Goal: Information Seeking & Learning: Learn about a topic

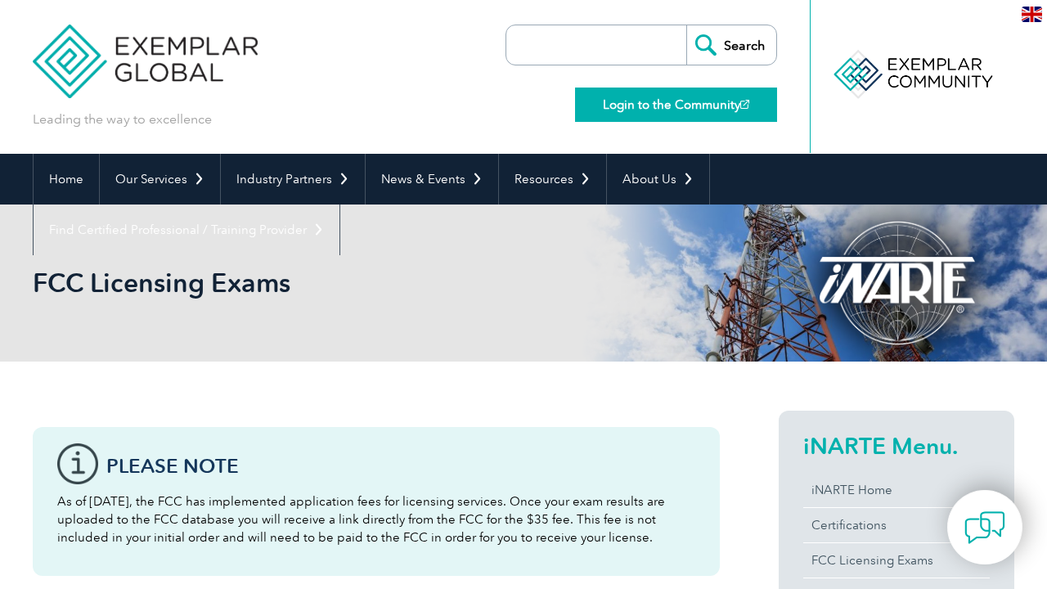
click at [715, 99] on link "Login to the Community" at bounding box center [676, 105] width 202 height 34
click at [693, 108] on link "Login to the Community" at bounding box center [676, 105] width 202 height 34
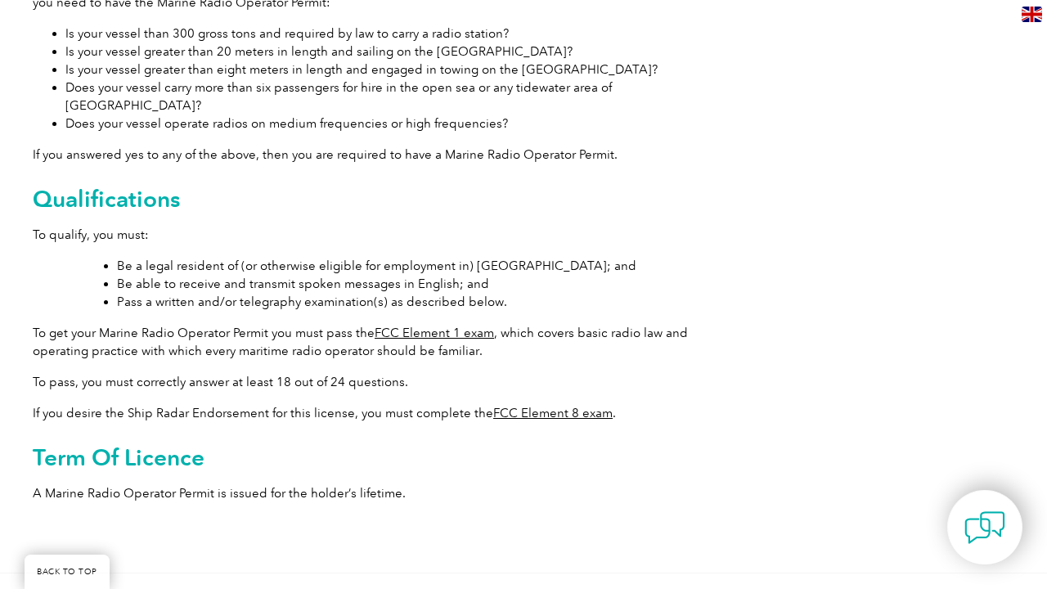
scroll to position [594, 0]
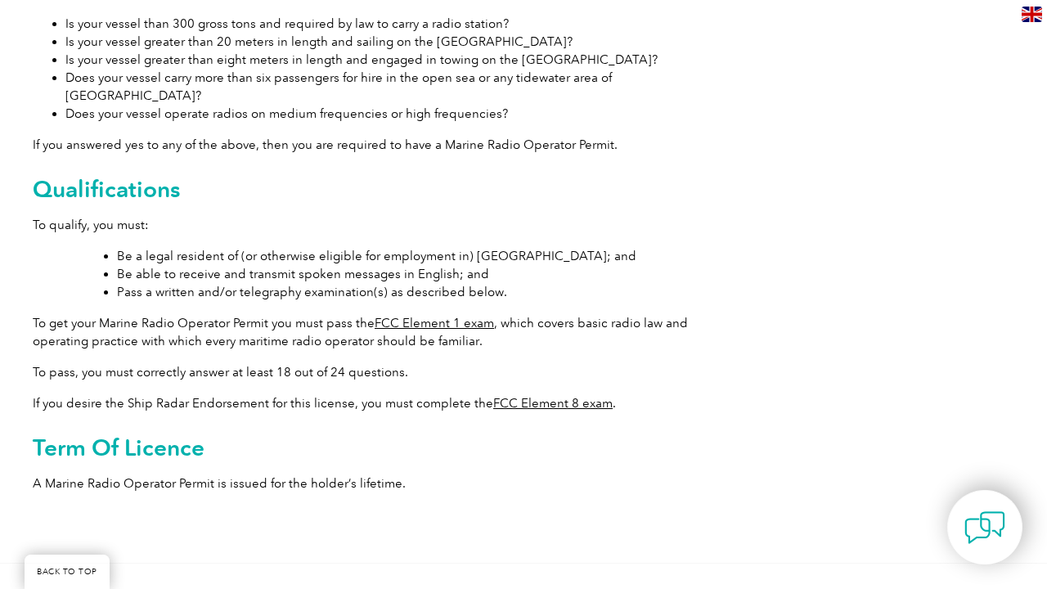
click at [447, 316] on link "FCC Element 1 exam" at bounding box center [434, 323] width 119 height 15
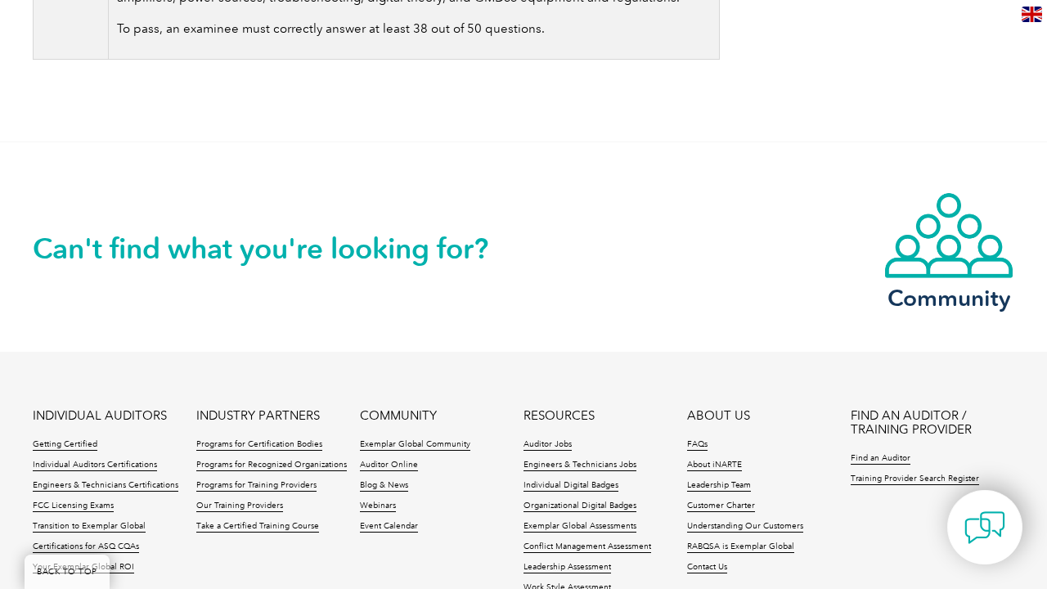
scroll to position [1515, 0]
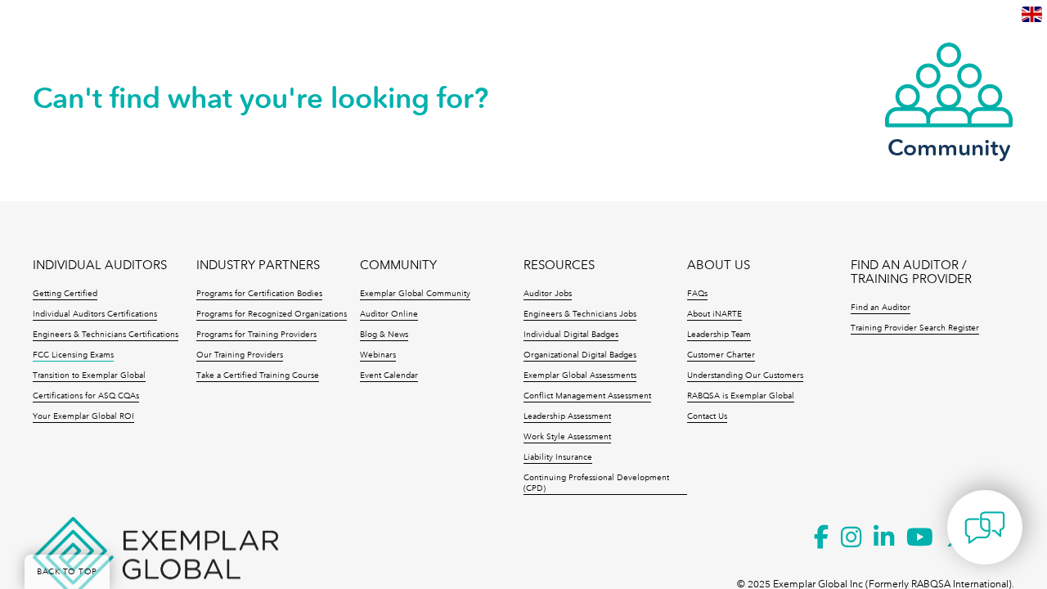
click at [79, 353] on link "FCC Licensing Exams" at bounding box center [73, 355] width 81 height 11
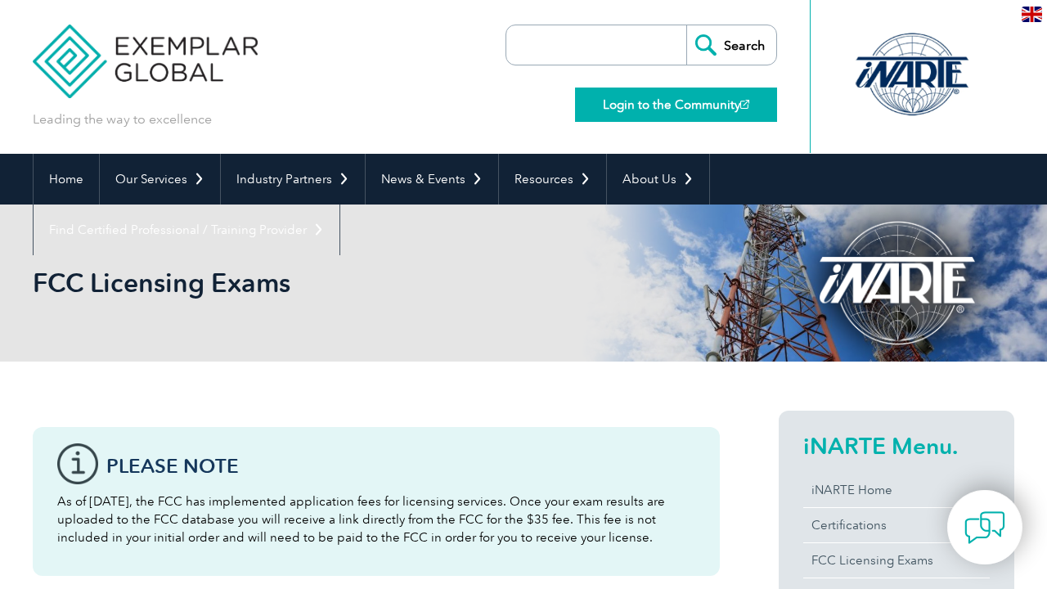
click at [712, 101] on link "Login to the Community" at bounding box center [676, 105] width 202 height 34
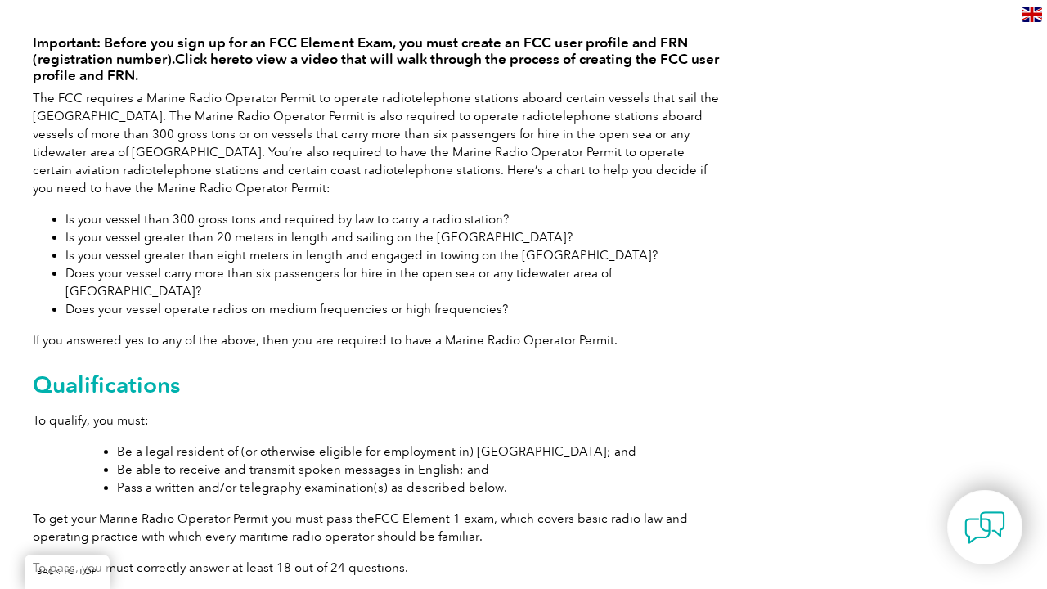
scroll to position [401, 0]
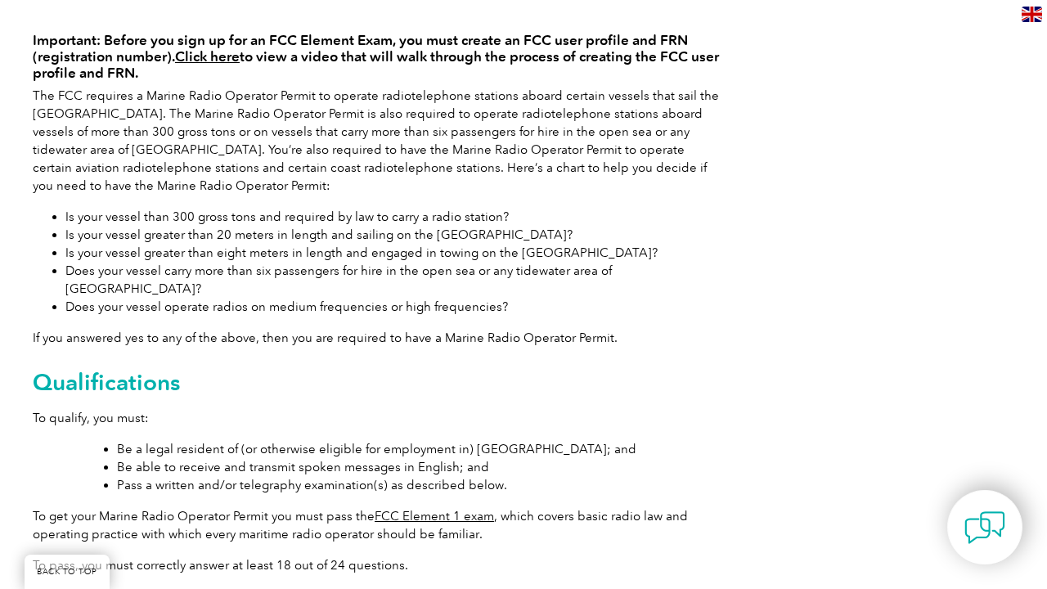
click at [423, 509] on link "FCC Element 1 exam" at bounding box center [434, 516] width 119 height 15
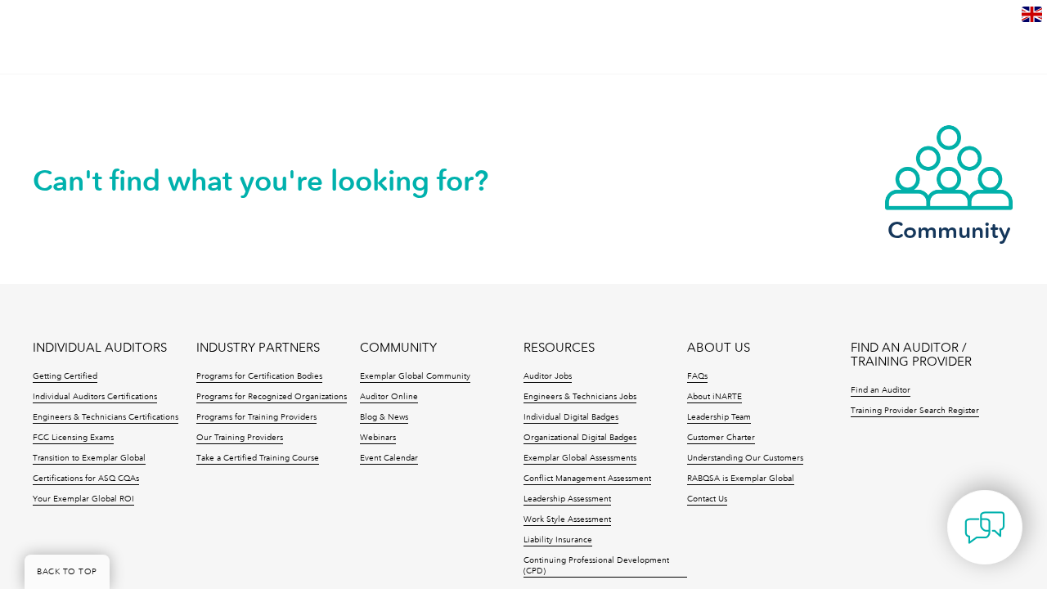
scroll to position [1433, 0]
click at [75, 436] on link "FCC Licensing Exams" at bounding box center [73, 437] width 81 height 11
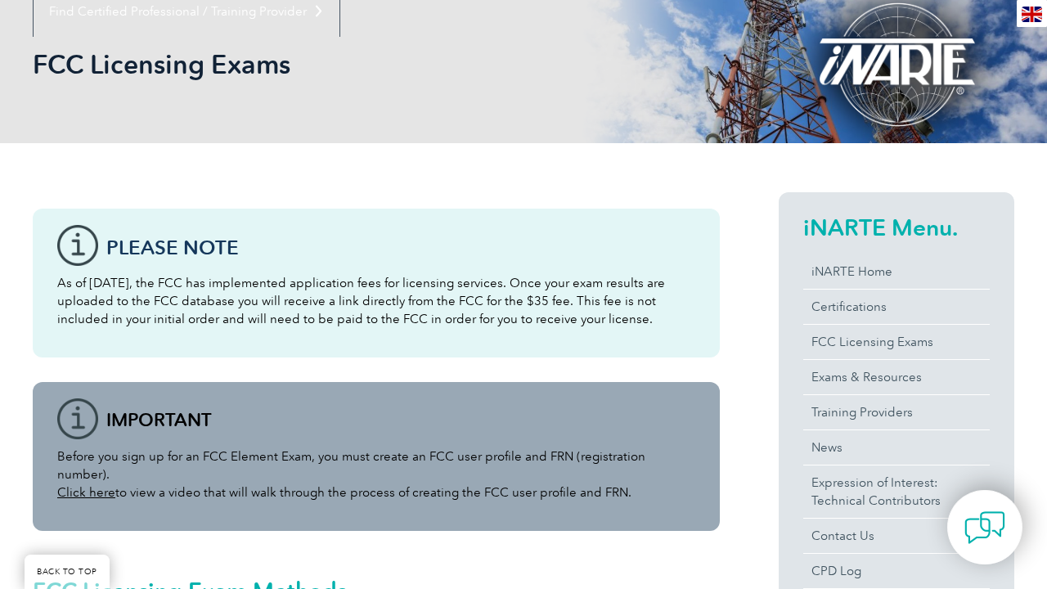
scroll to position [222, 0]
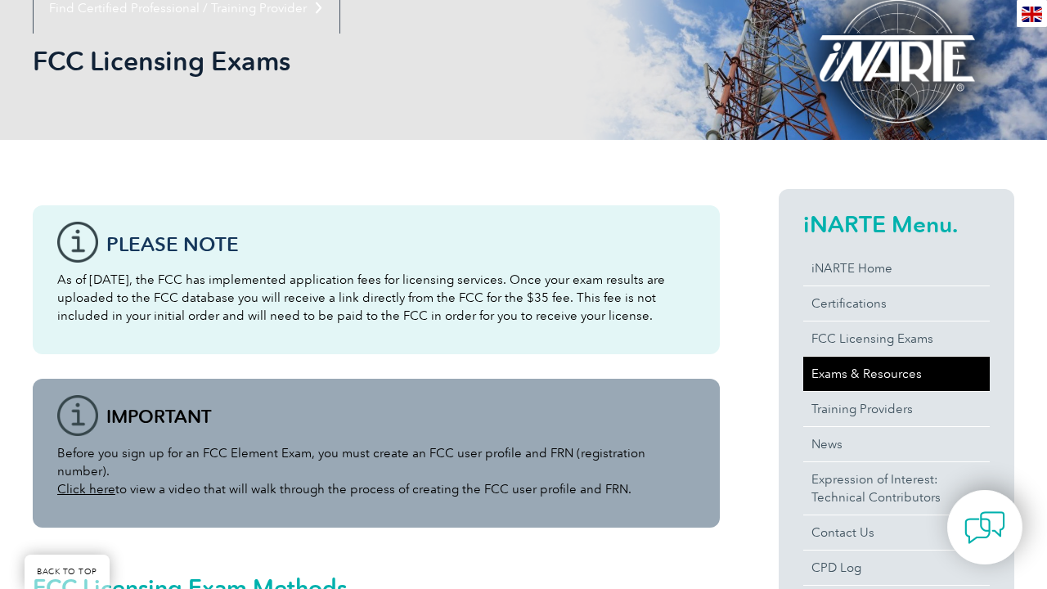
click at [846, 372] on link "Exams & Resources" at bounding box center [896, 374] width 186 height 34
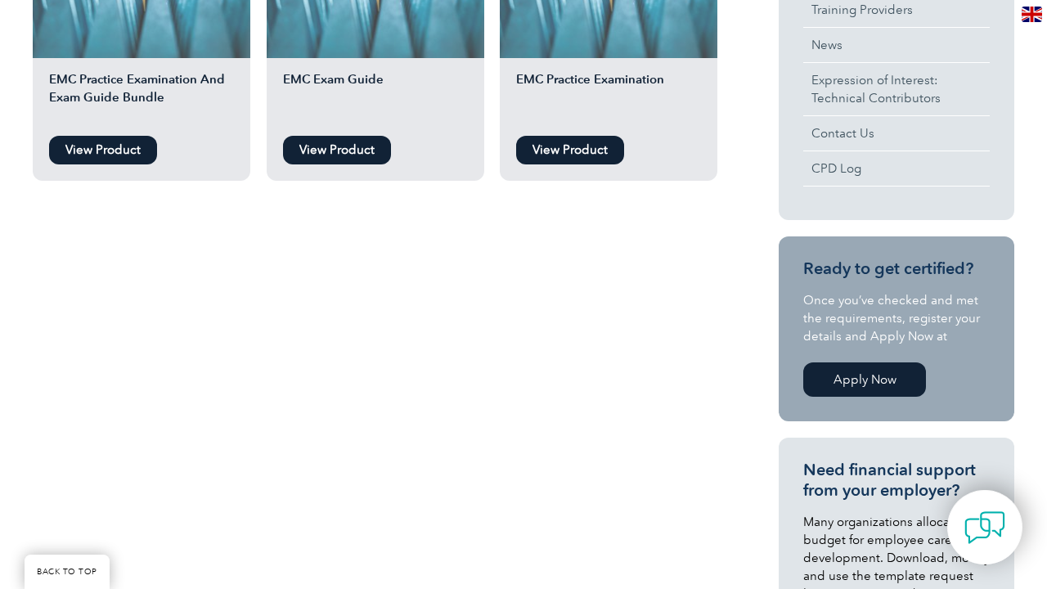
scroll to position [580, 0]
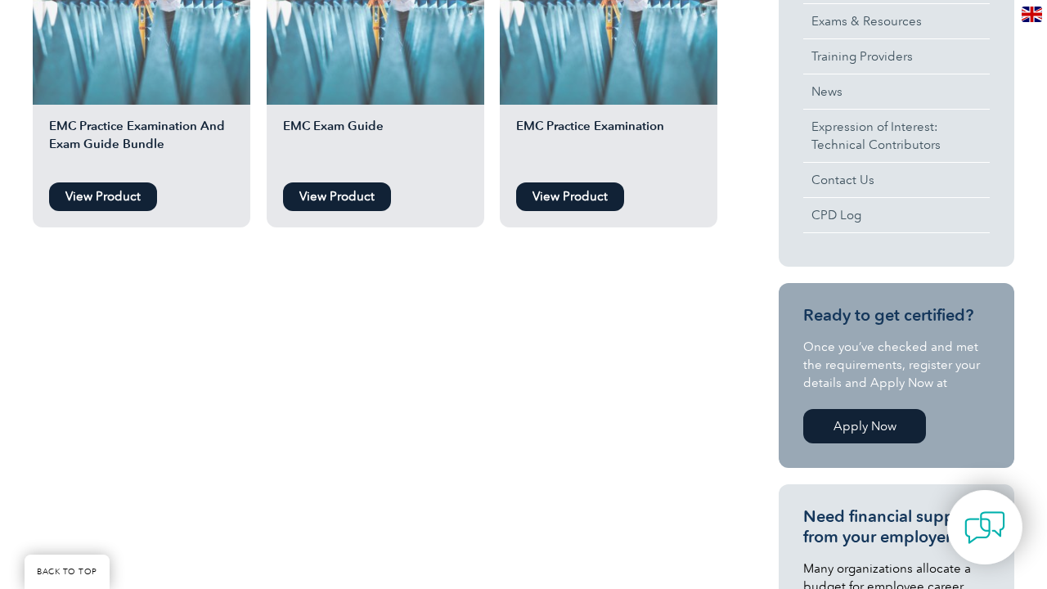
click at [848, 425] on link "Apply Now" at bounding box center [864, 426] width 123 height 34
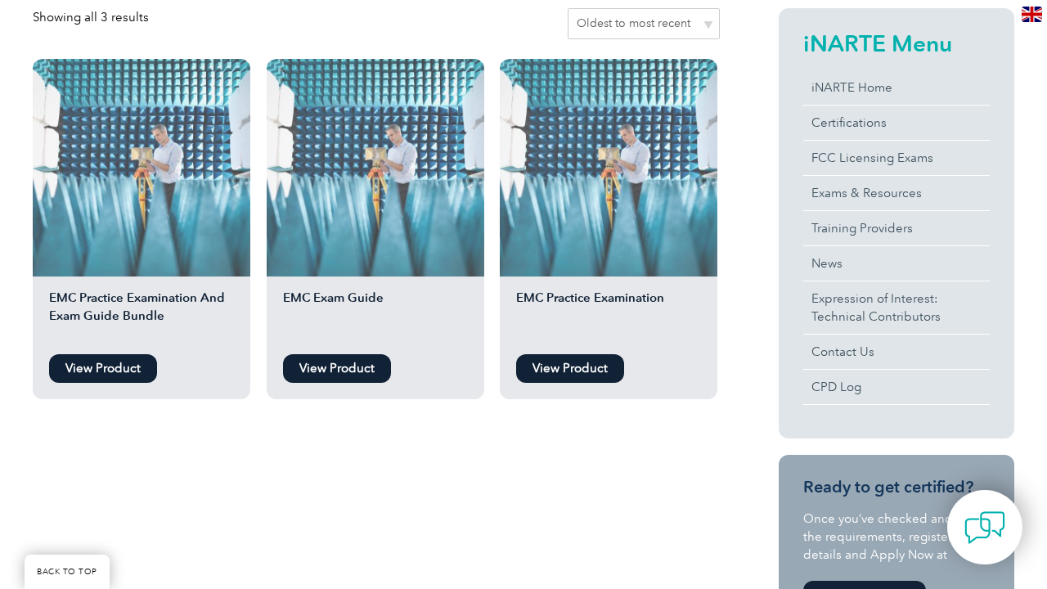
scroll to position [402, 0]
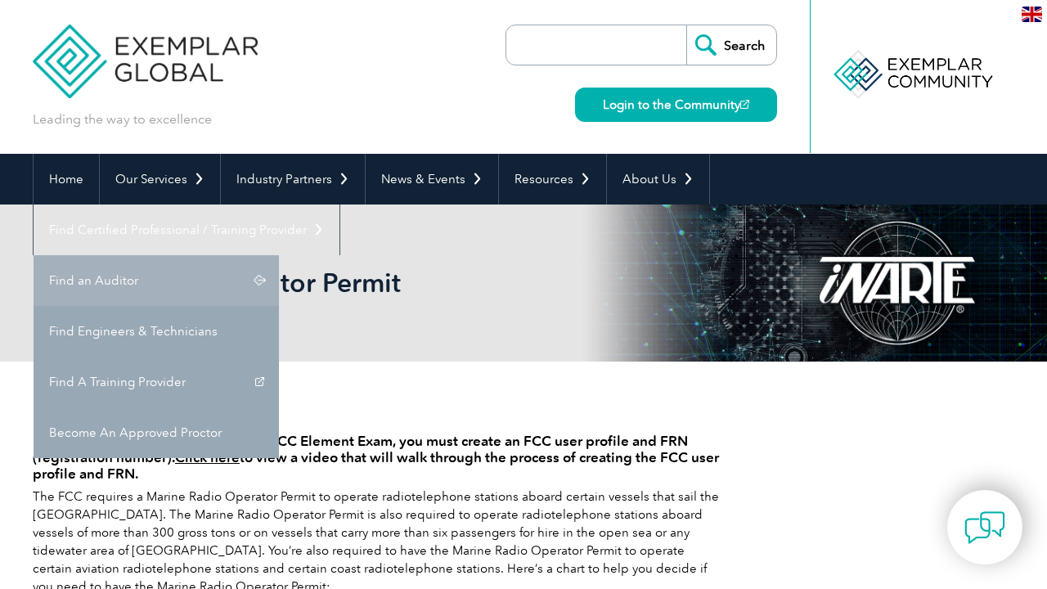
click at [279, 255] on link "Find an Auditor" at bounding box center [156, 280] width 245 height 51
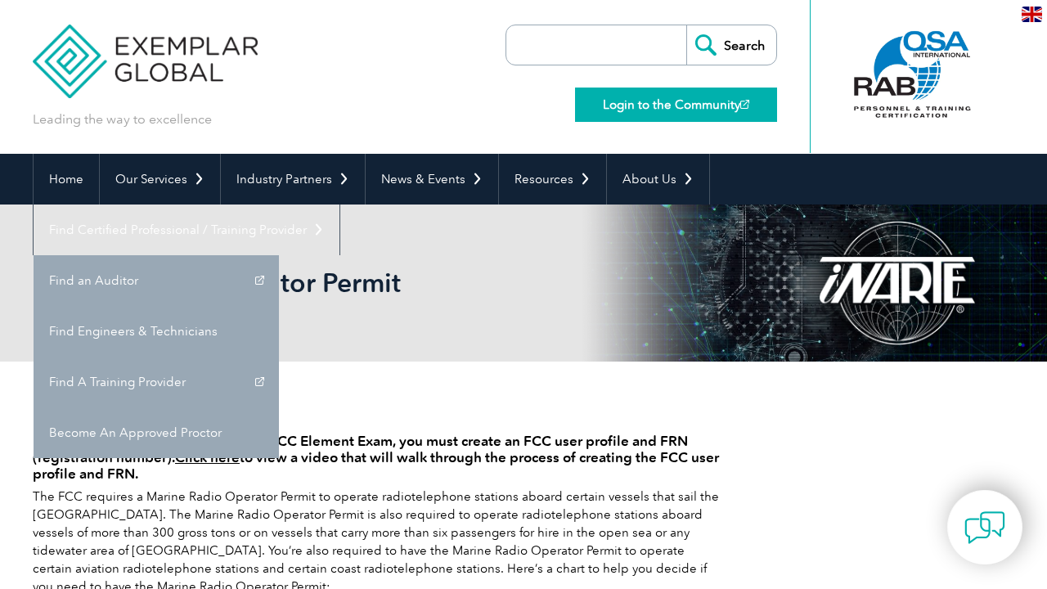
click at [712, 106] on link "Login to the Community" at bounding box center [676, 105] width 202 height 34
